Goal: Entertainment & Leisure: Consume media (video, audio)

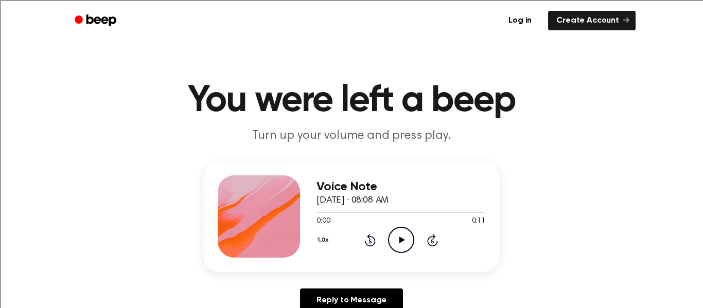
click at [400, 245] on icon "Play Audio" at bounding box center [401, 240] width 26 height 26
click at [400, 240] on icon at bounding box center [402, 240] width 6 height 7
click at [410, 252] on icon "Play Audio" at bounding box center [401, 240] width 26 height 26
